Goal: Obtain resource: Download file/media

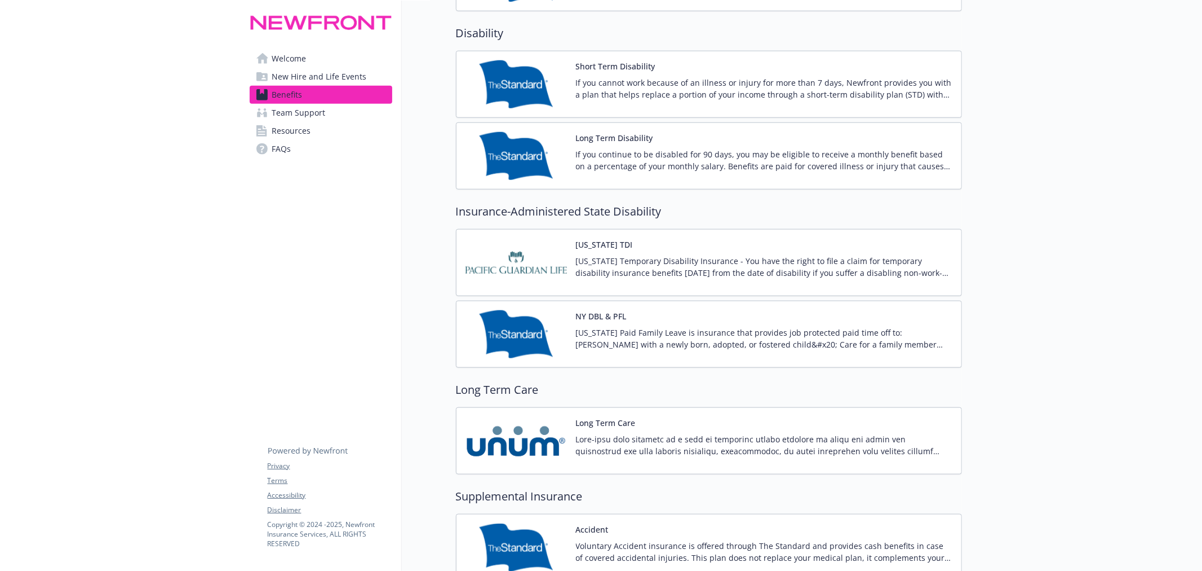
scroll to position [1169, 0]
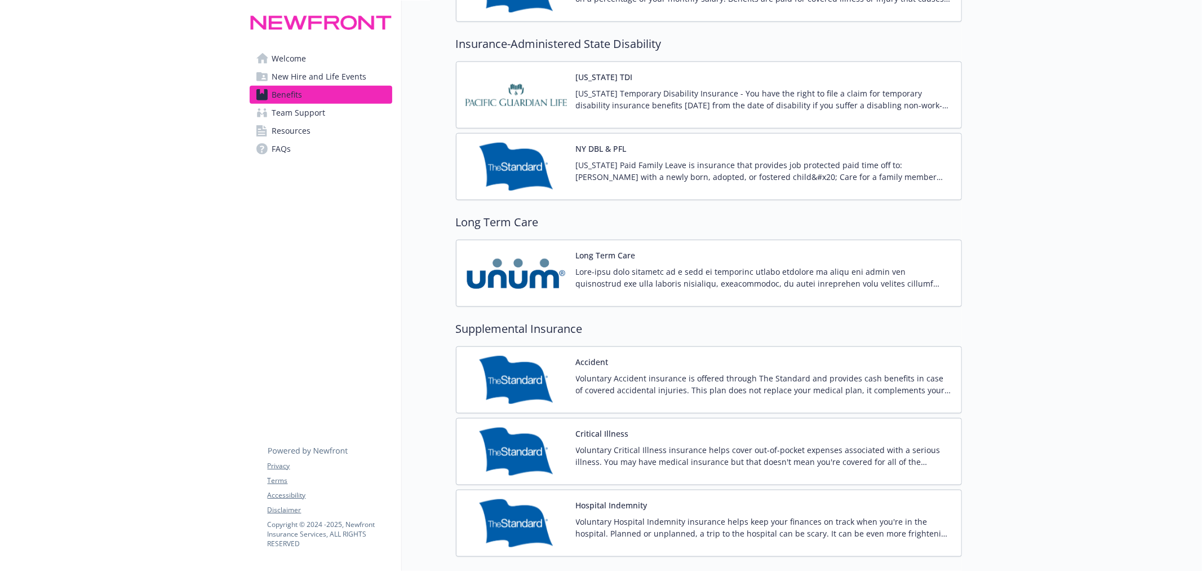
click at [720, 520] on p "Voluntary Hospital Indemnity insurance helps keep your finances on track when y…" at bounding box center [764, 527] width 377 height 24
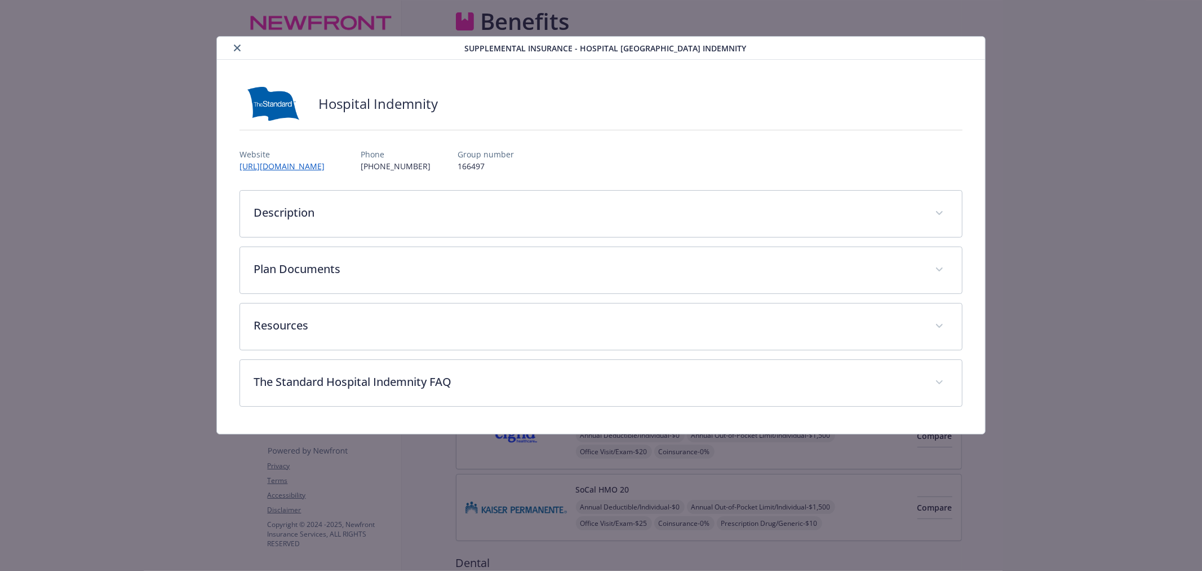
scroll to position [1169, 0]
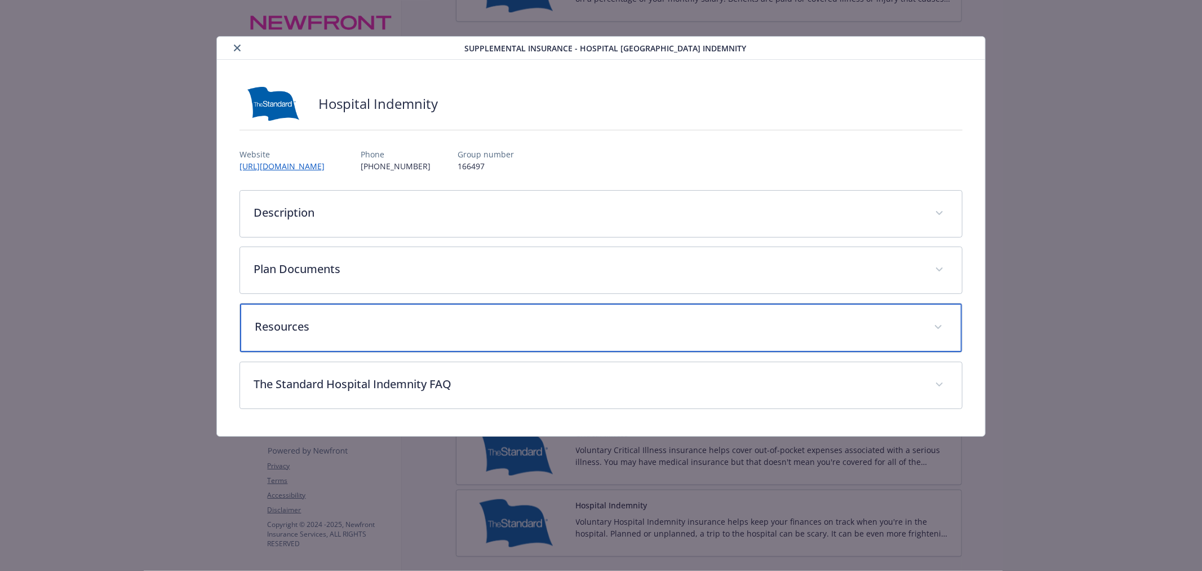
click at [438, 329] on p "Resources" at bounding box center [588, 326] width 666 height 17
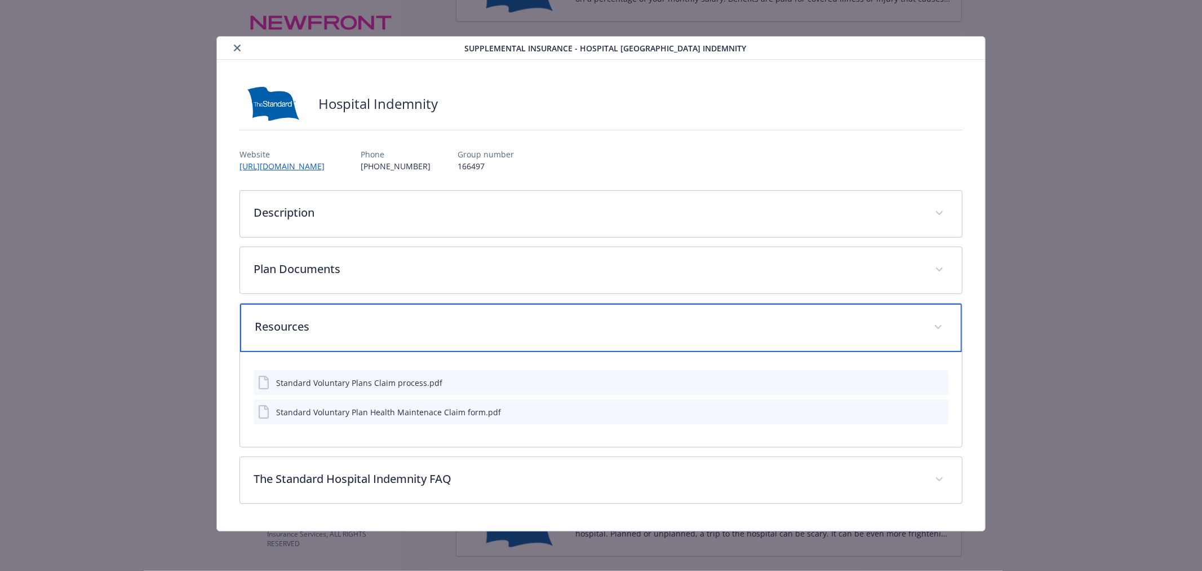
click at [438, 329] on p "Resources" at bounding box center [588, 326] width 666 height 17
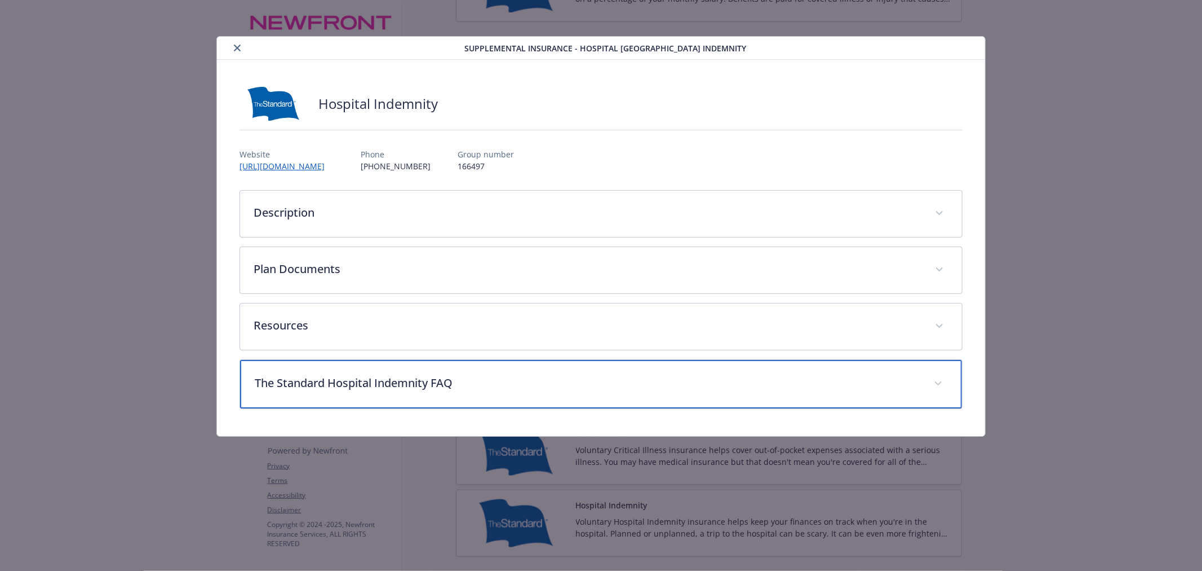
click at [429, 397] on div "The Standard Hospital Indemnity FAQ" at bounding box center [601, 384] width 722 height 48
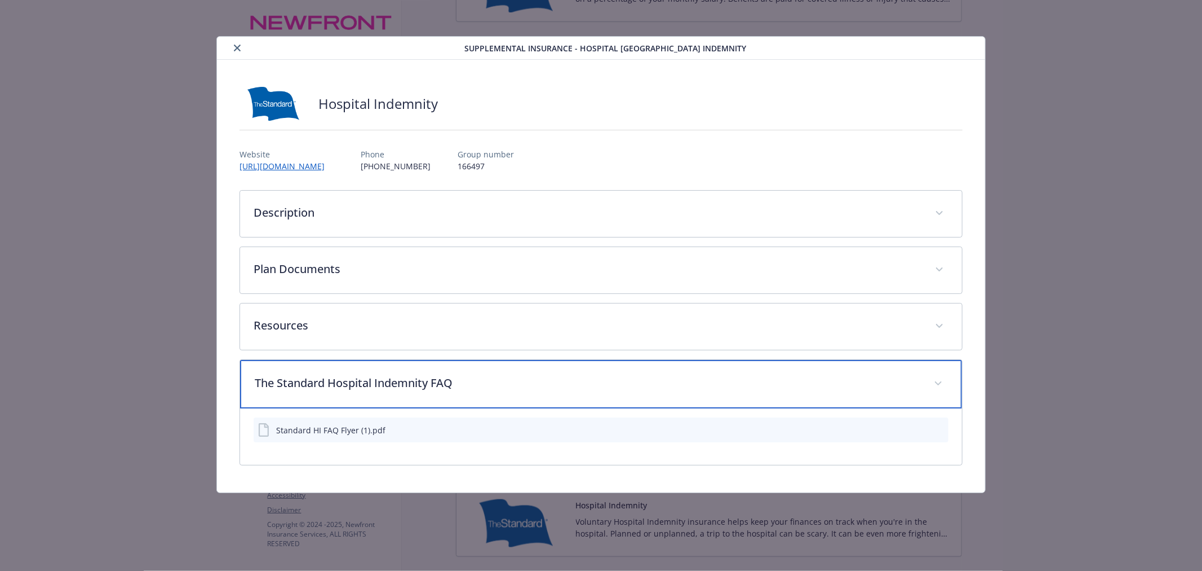
click at [429, 397] on div "The Standard Hospital Indemnity FAQ" at bounding box center [601, 384] width 722 height 48
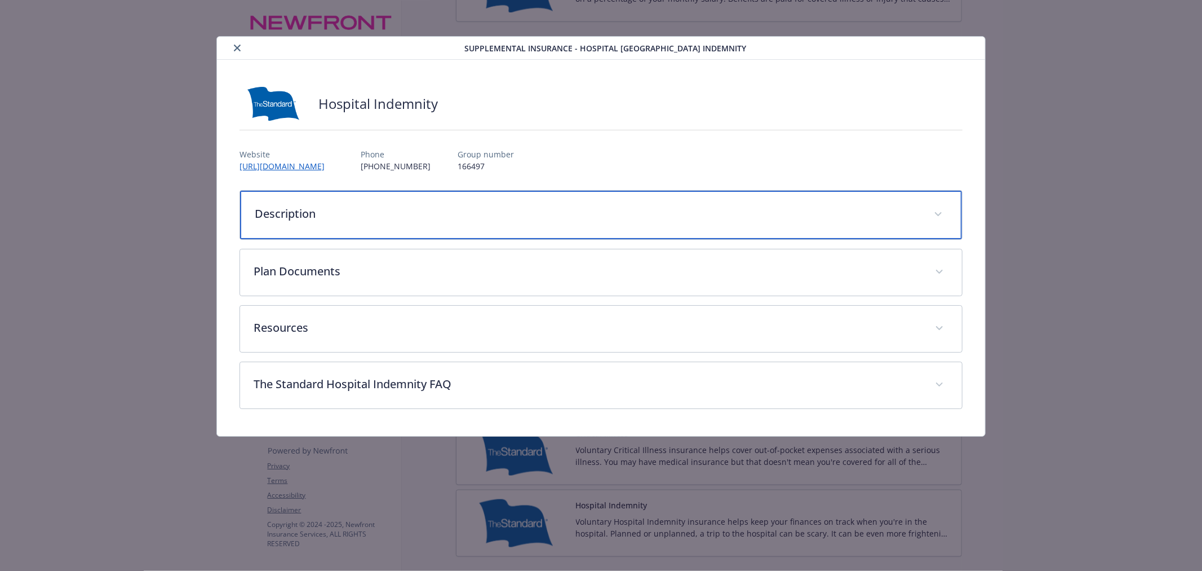
click at [397, 216] on p "Description" at bounding box center [588, 213] width 666 height 17
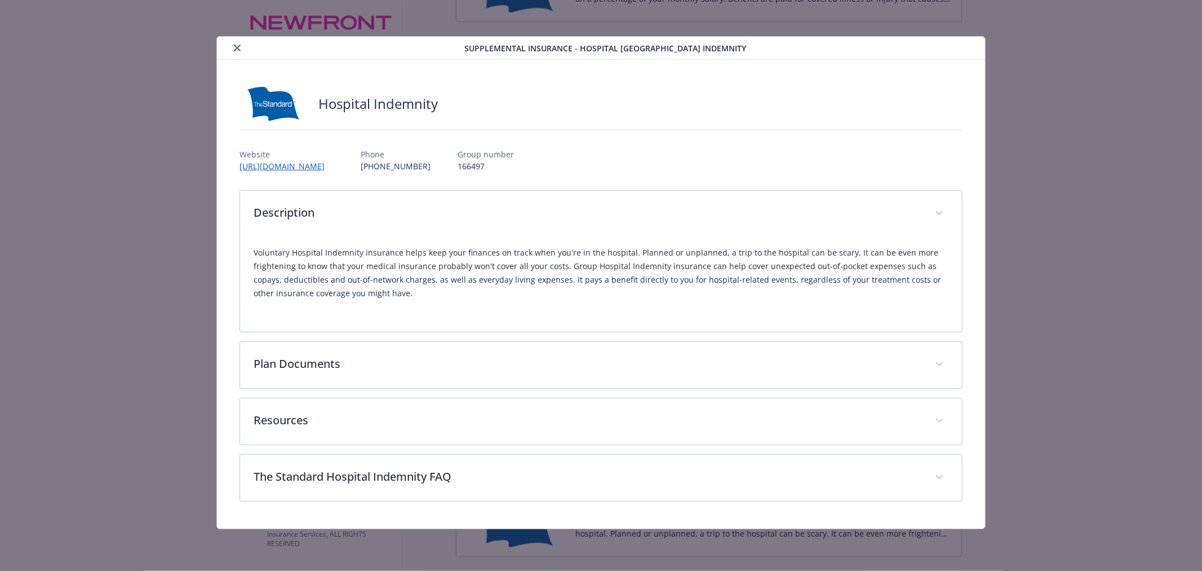
click at [235, 49] on icon "close" at bounding box center [237, 48] width 7 height 7
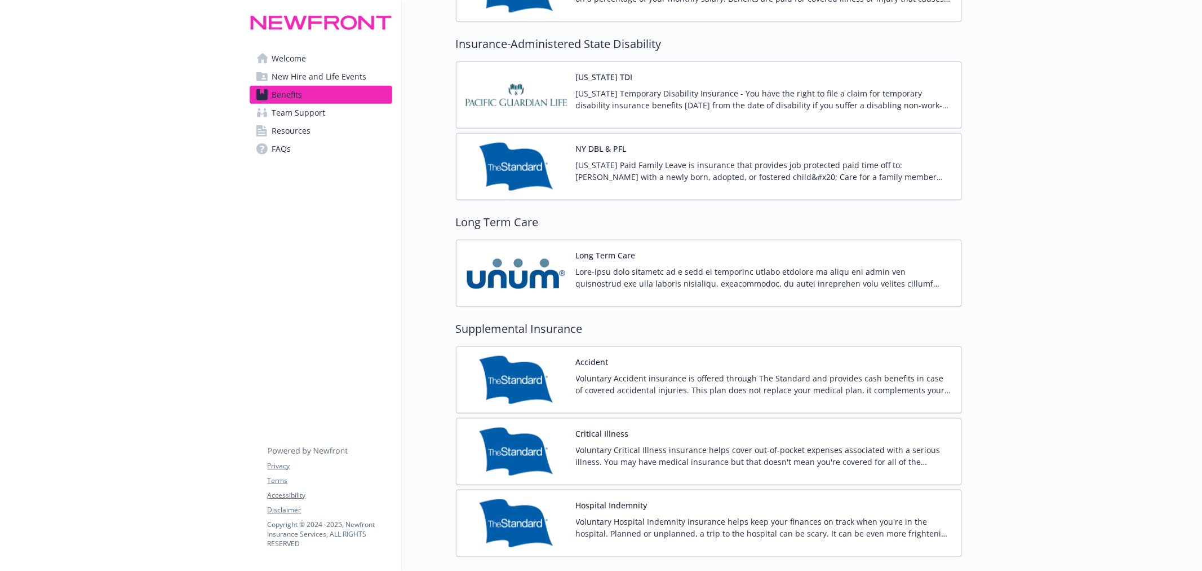
click at [308, 74] on span "New Hire and Life Events" at bounding box center [319, 77] width 95 height 18
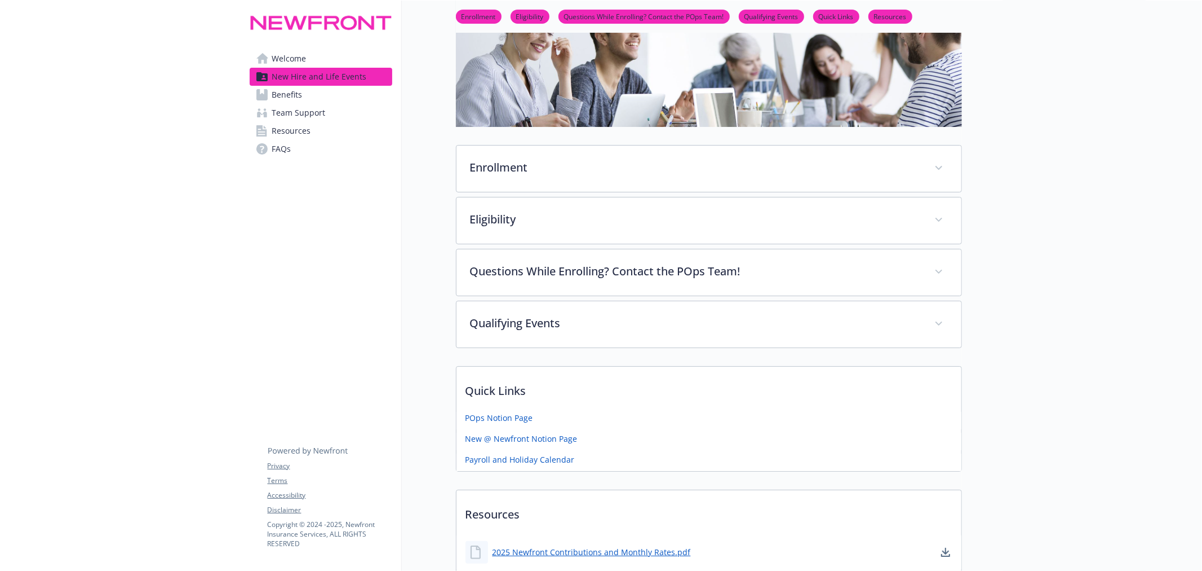
scroll to position [295, 0]
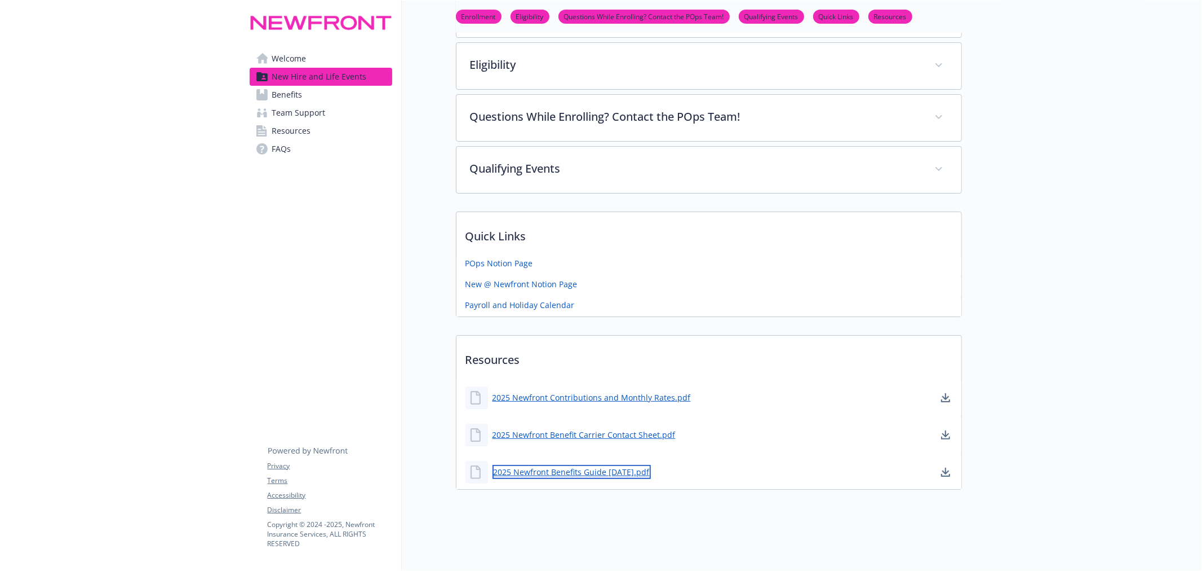
click at [624, 465] on link "2025 Newfront Benefits Guide [DATE].pdf" at bounding box center [572, 472] width 158 height 14
